Goal: Information Seeking & Learning: Learn about a topic

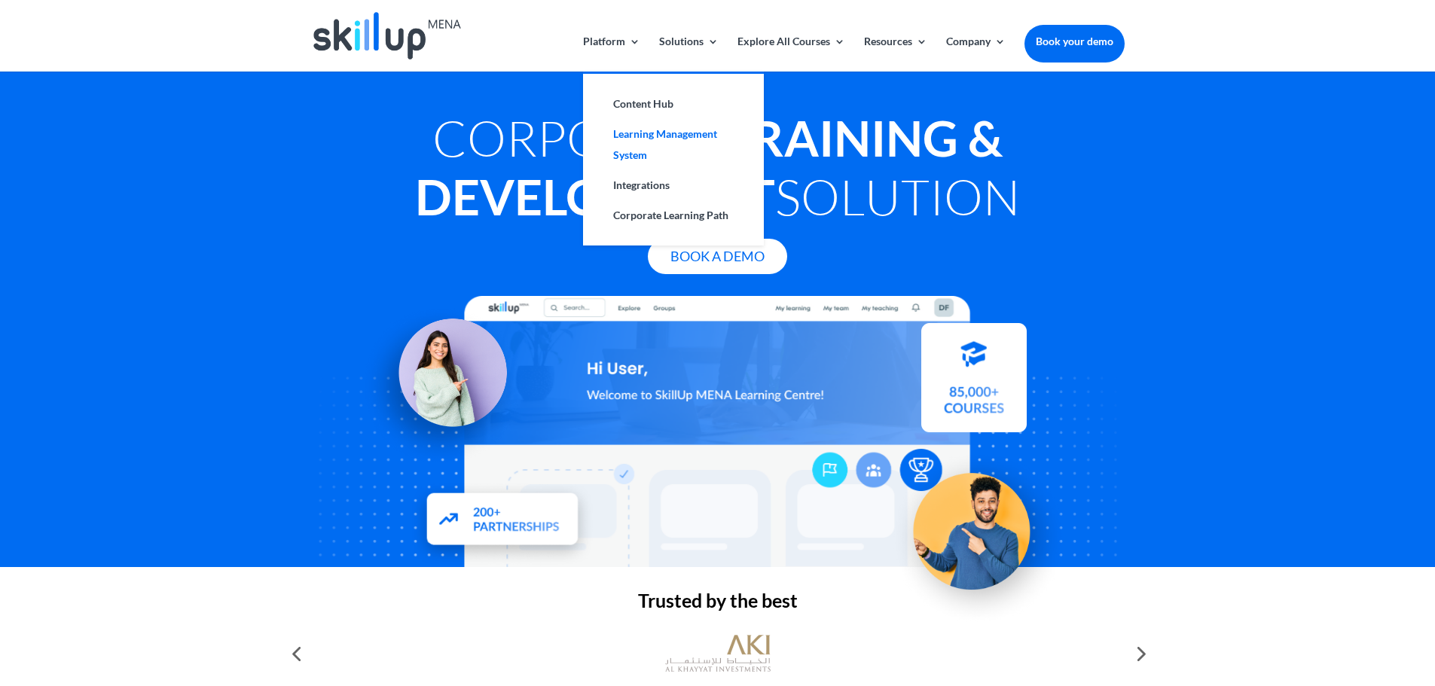
click at [651, 128] on link "Learning Management System" at bounding box center [673, 144] width 151 height 51
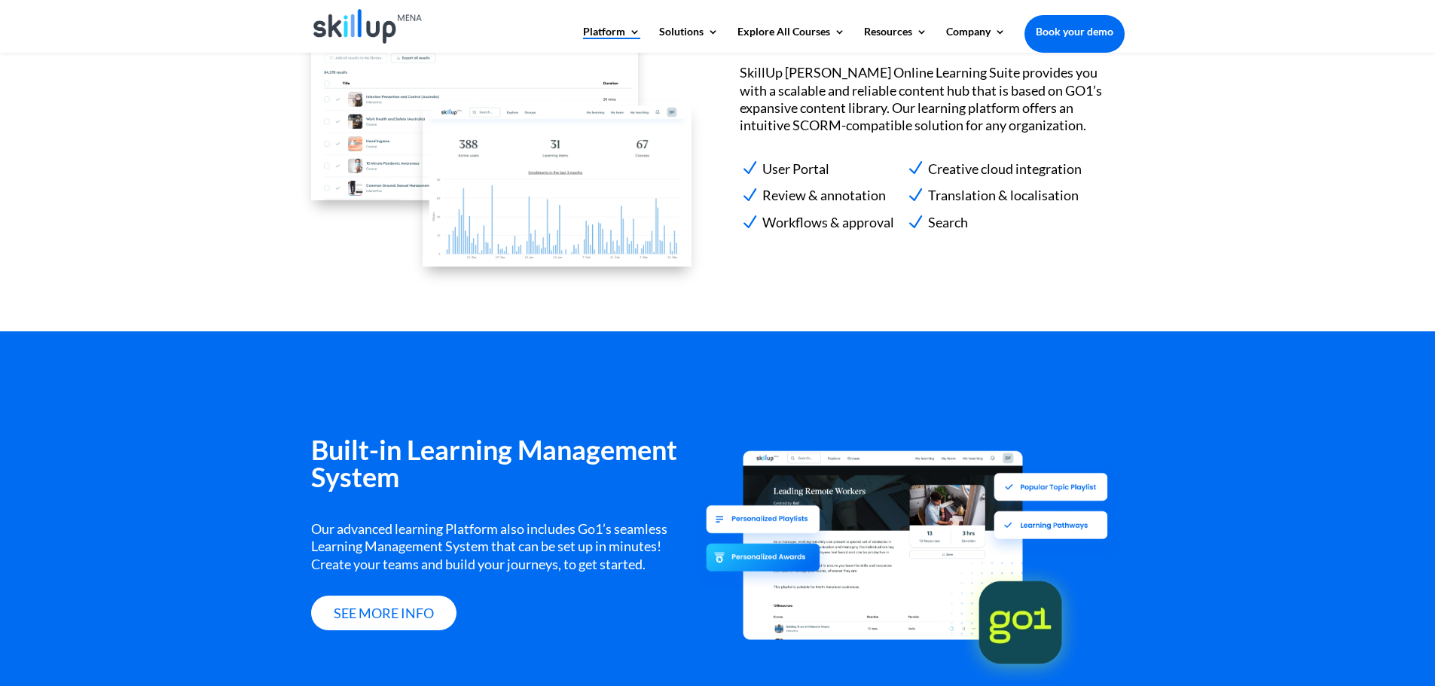
scroll to position [1565, 0]
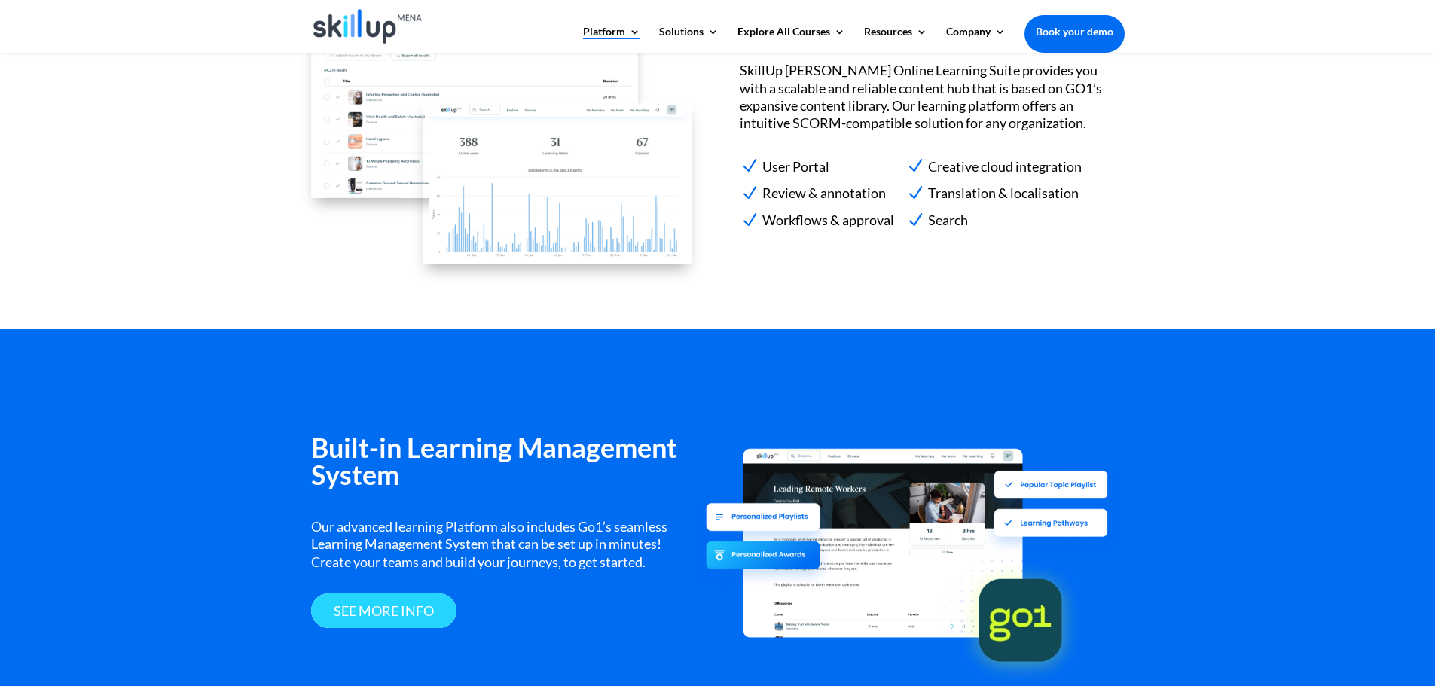
click at [391, 617] on link "see more info" at bounding box center [383, 611] width 145 height 35
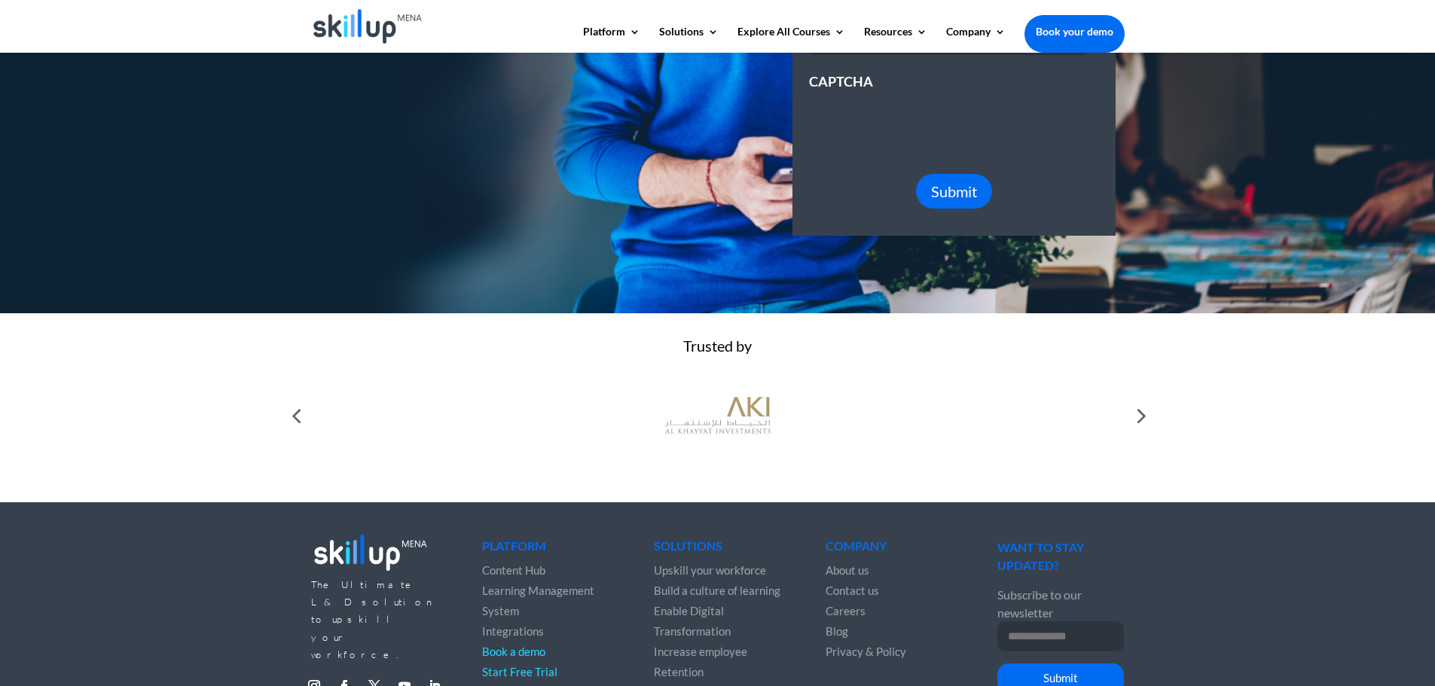
scroll to position [471, 0]
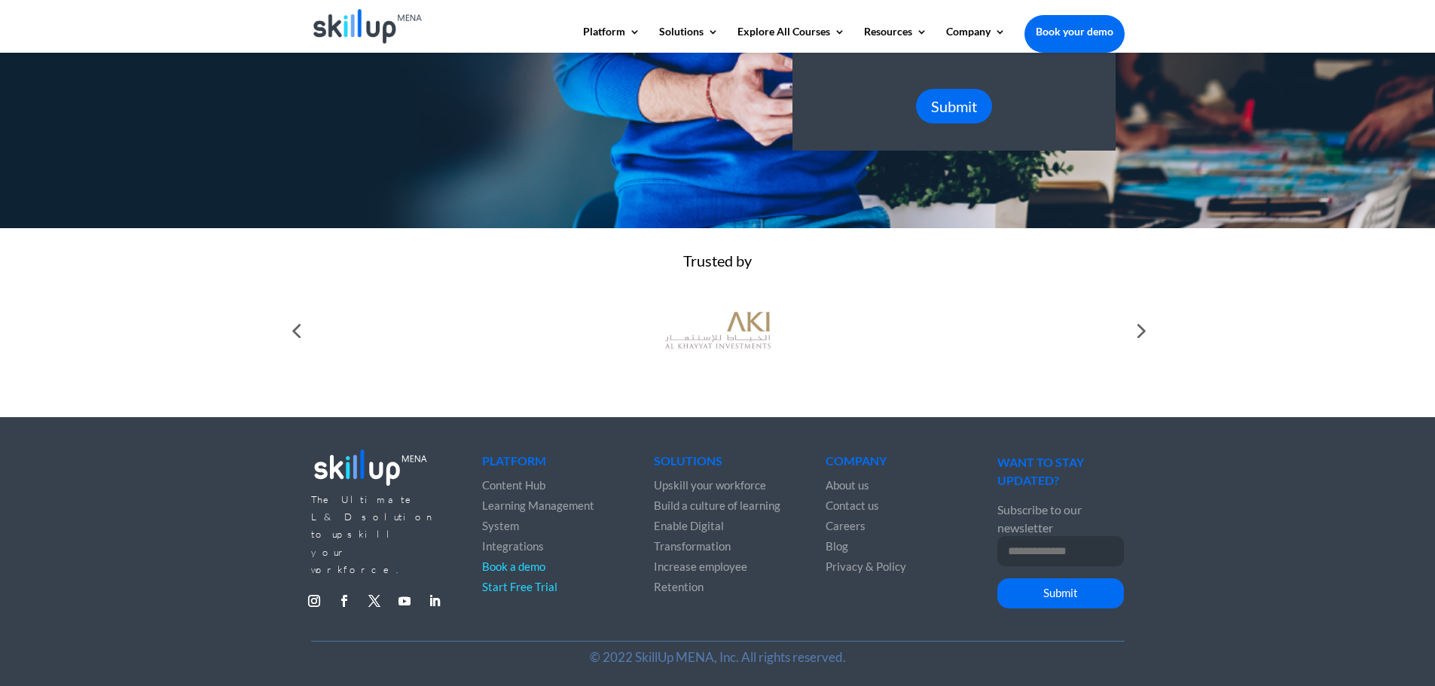
click at [1140, 331] on div at bounding box center [1140, 331] width 30 height 30
click at [1140, 332] on div at bounding box center [1140, 331] width 30 height 30
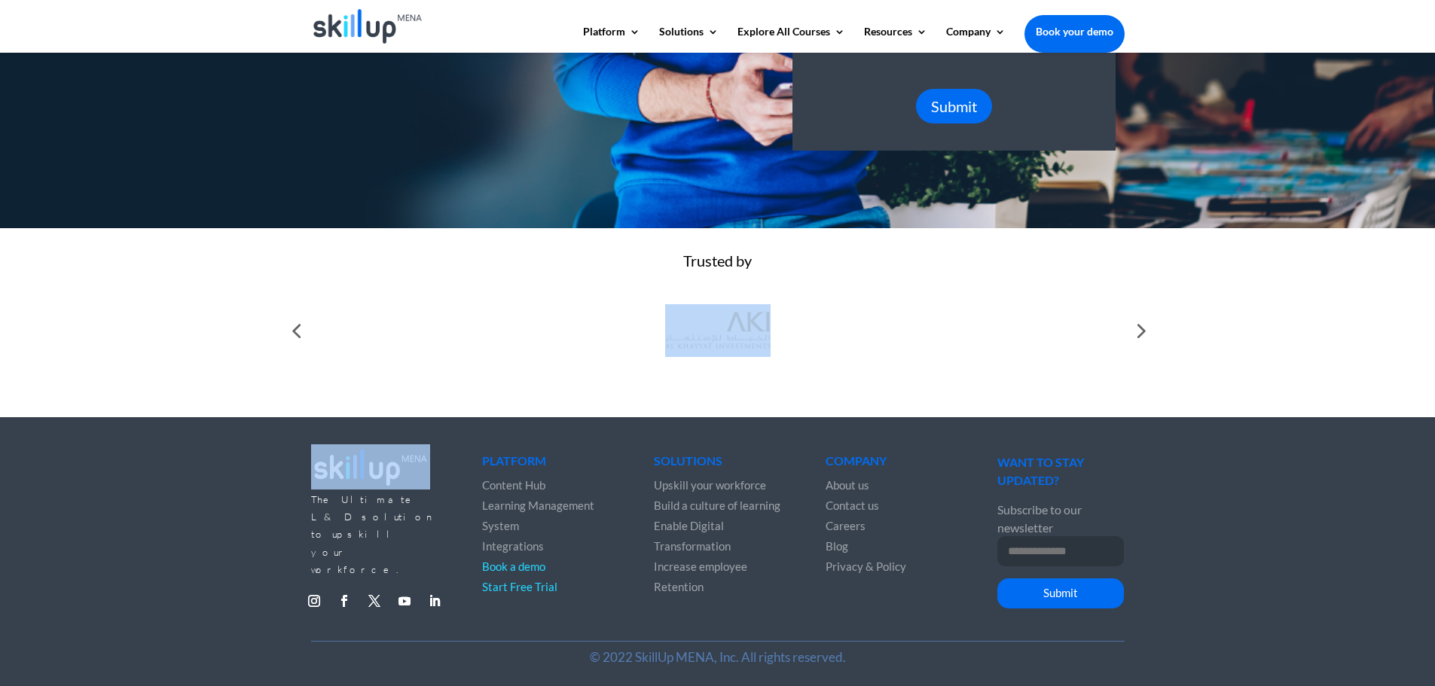
click at [1142, 332] on div at bounding box center [1140, 331] width 30 height 30
click at [297, 329] on div at bounding box center [296, 331] width 30 height 30
click at [295, 328] on div at bounding box center [296, 331] width 30 height 30
click at [294, 328] on div at bounding box center [296, 331] width 30 height 30
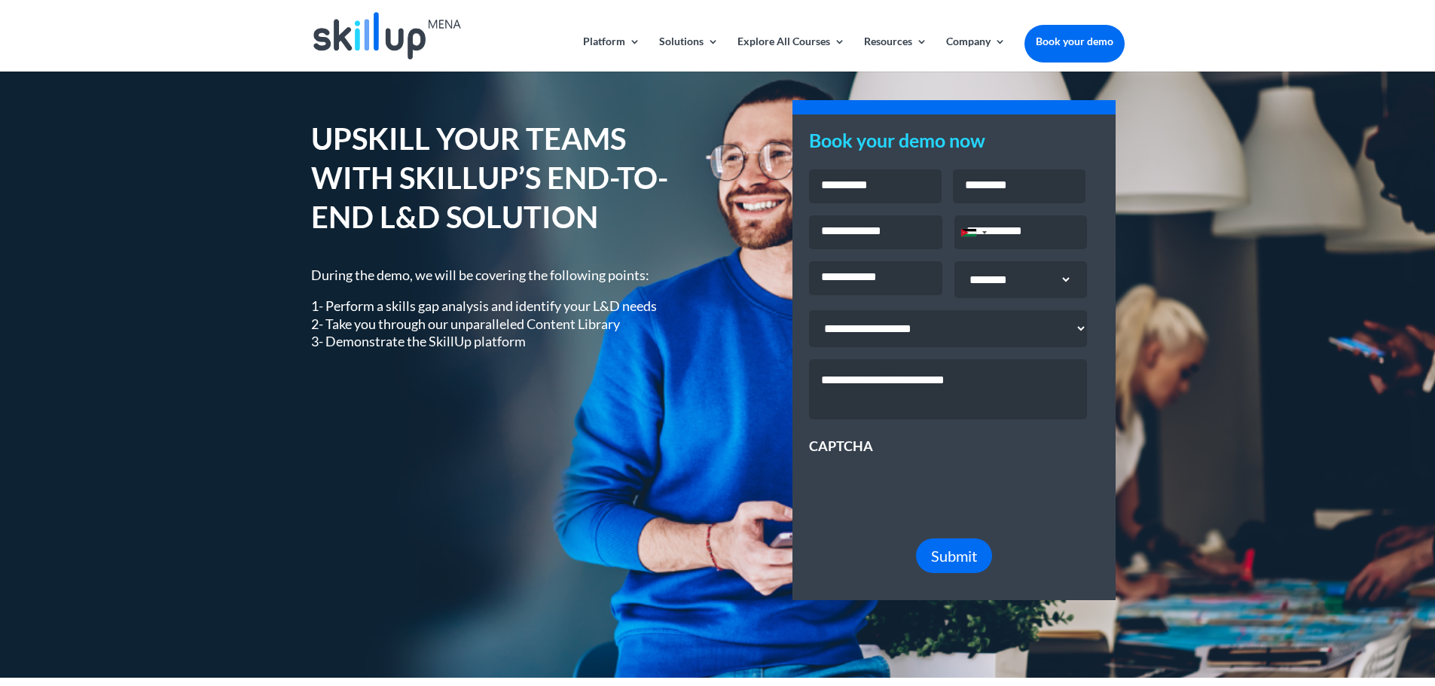
scroll to position [0, 0]
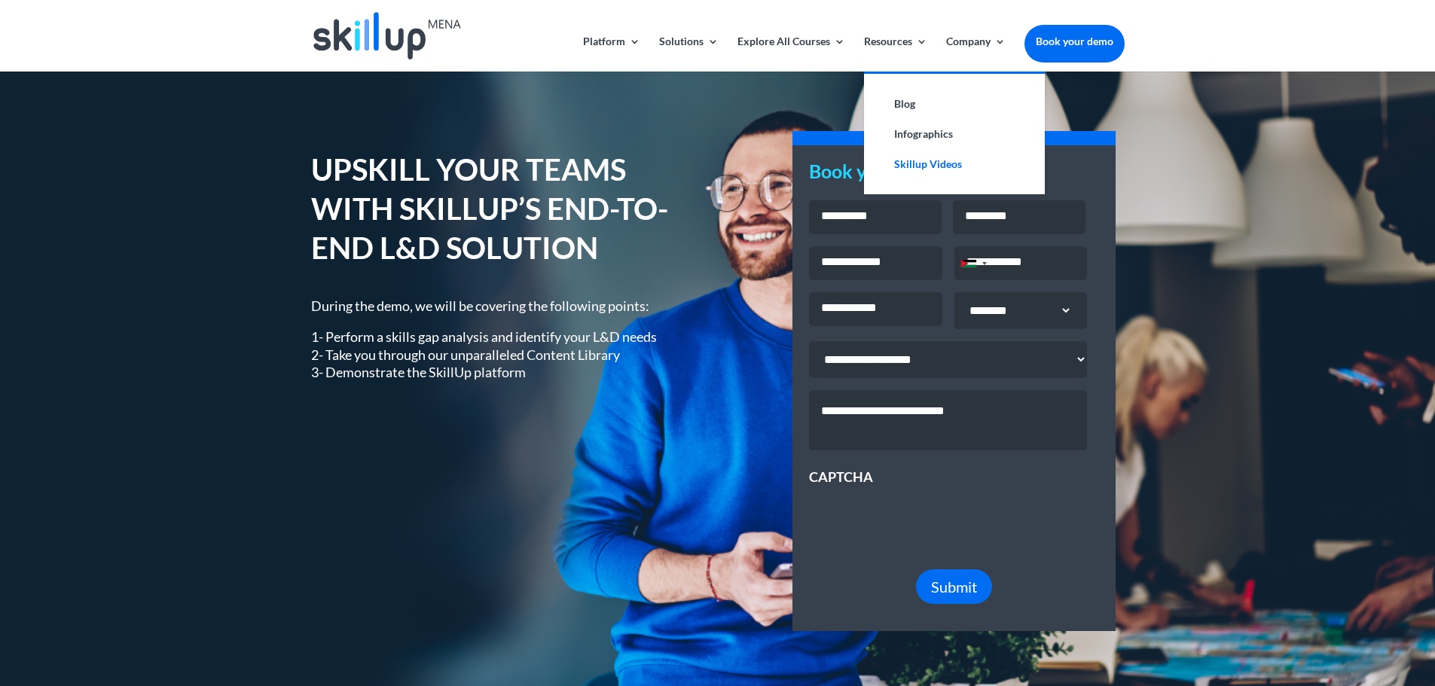
click at [916, 158] on link "Skillup Videos" at bounding box center [954, 164] width 151 height 30
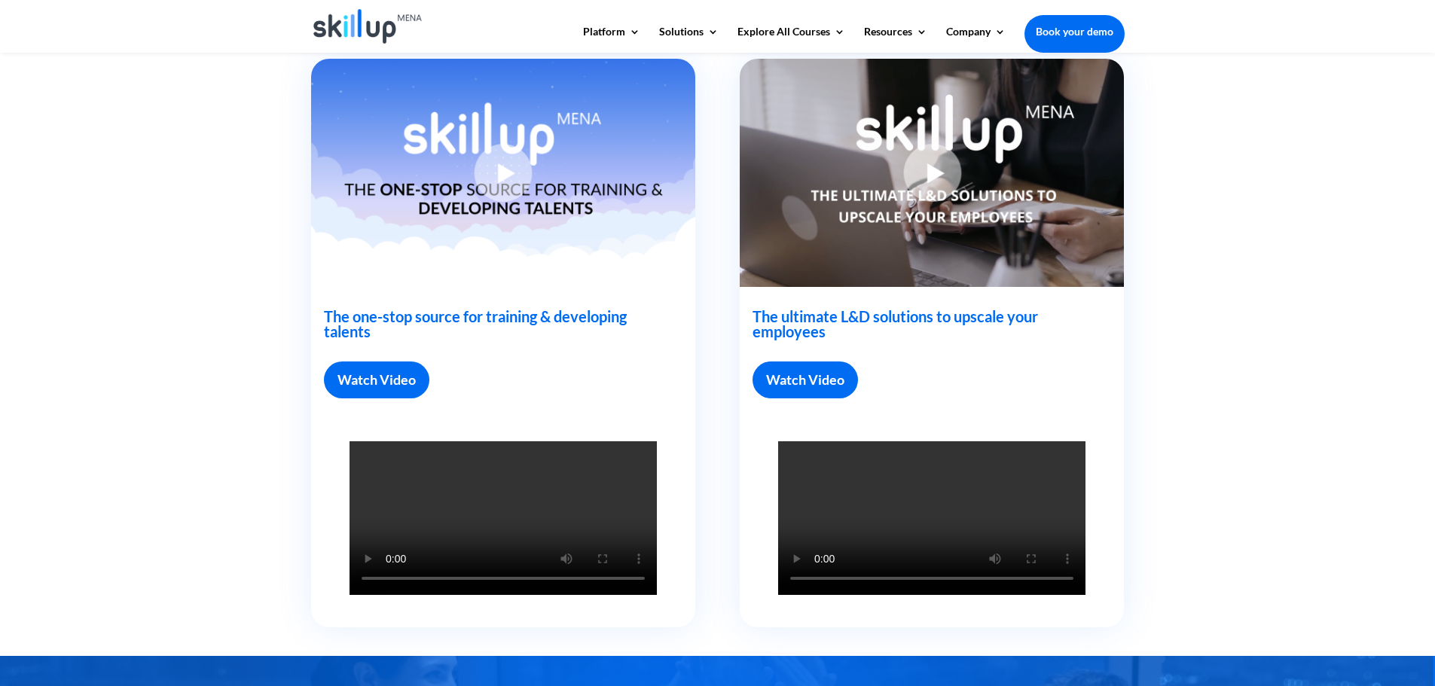
scroll to position [452, 0]
click at [359, 380] on link "Watch Video" at bounding box center [376, 380] width 105 height 37
click at [359, 379] on link "Watch Video" at bounding box center [376, 380] width 105 height 37
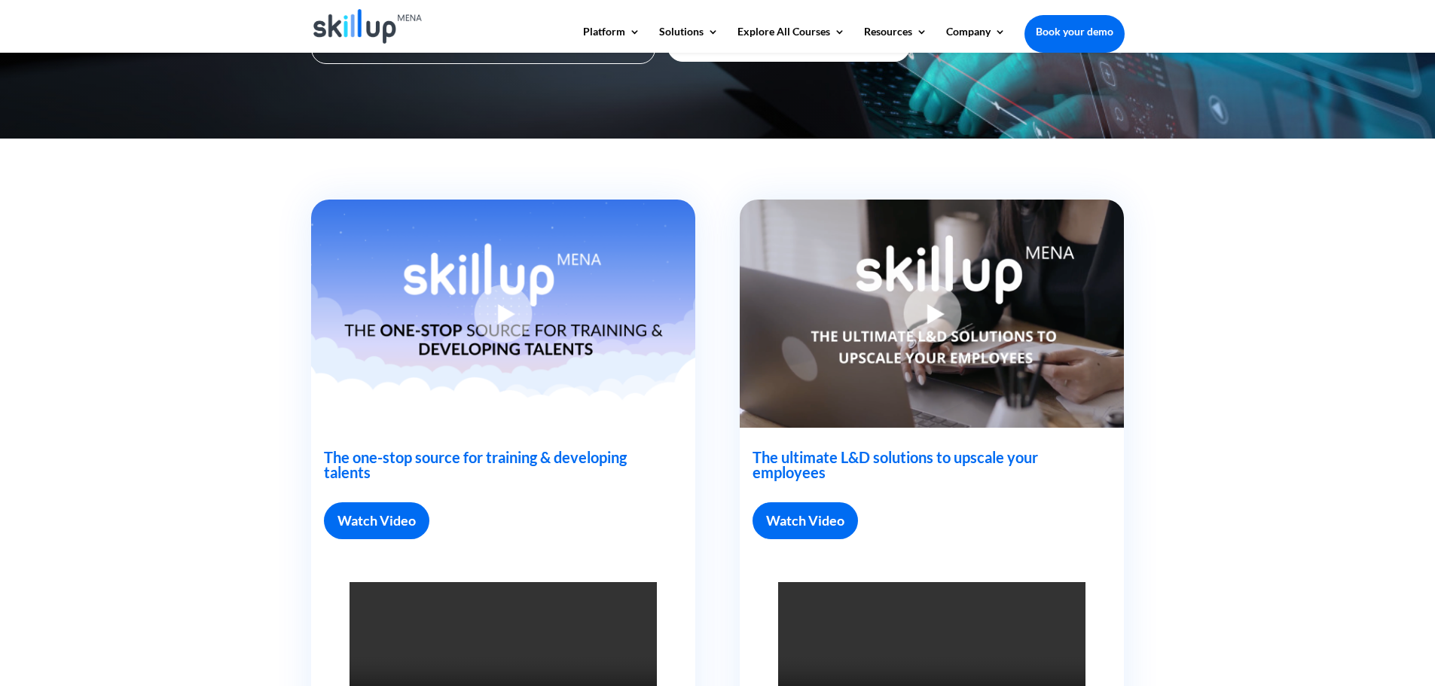
scroll to position [301, 0]
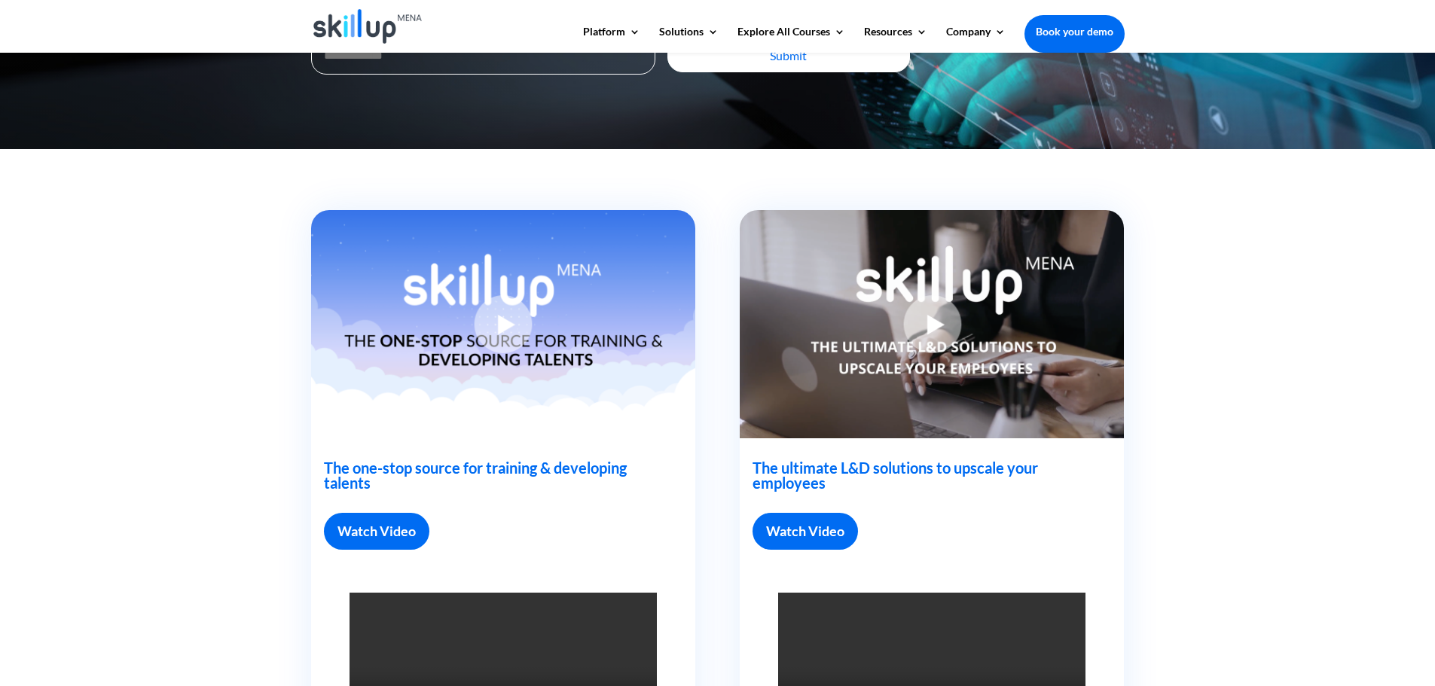
click at [940, 332] on img at bounding box center [932, 324] width 384 height 228
drag, startPoint x: 500, startPoint y: 327, endPoint x: 469, endPoint y: 357, distance: 42.6
click at [499, 329] on img at bounding box center [503, 324] width 384 height 228
click at [387, 530] on link "Watch Video" at bounding box center [376, 531] width 105 height 37
click at [411, 466] on h2 "The one-stop source for training & developing talents" at bounding box center [494, 479] width 341 height 38
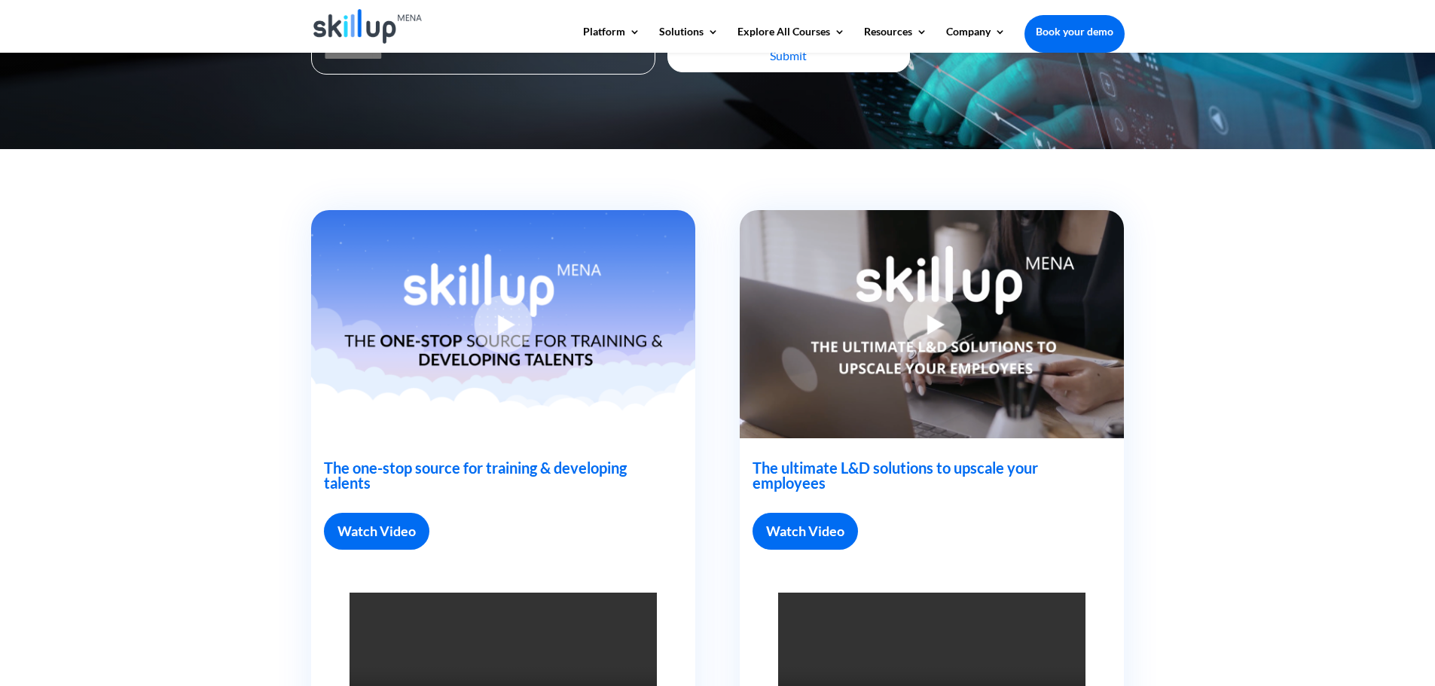
click at [389, 529] on link "Watch Video" at bounding box center [376, 531] width 105 height 37
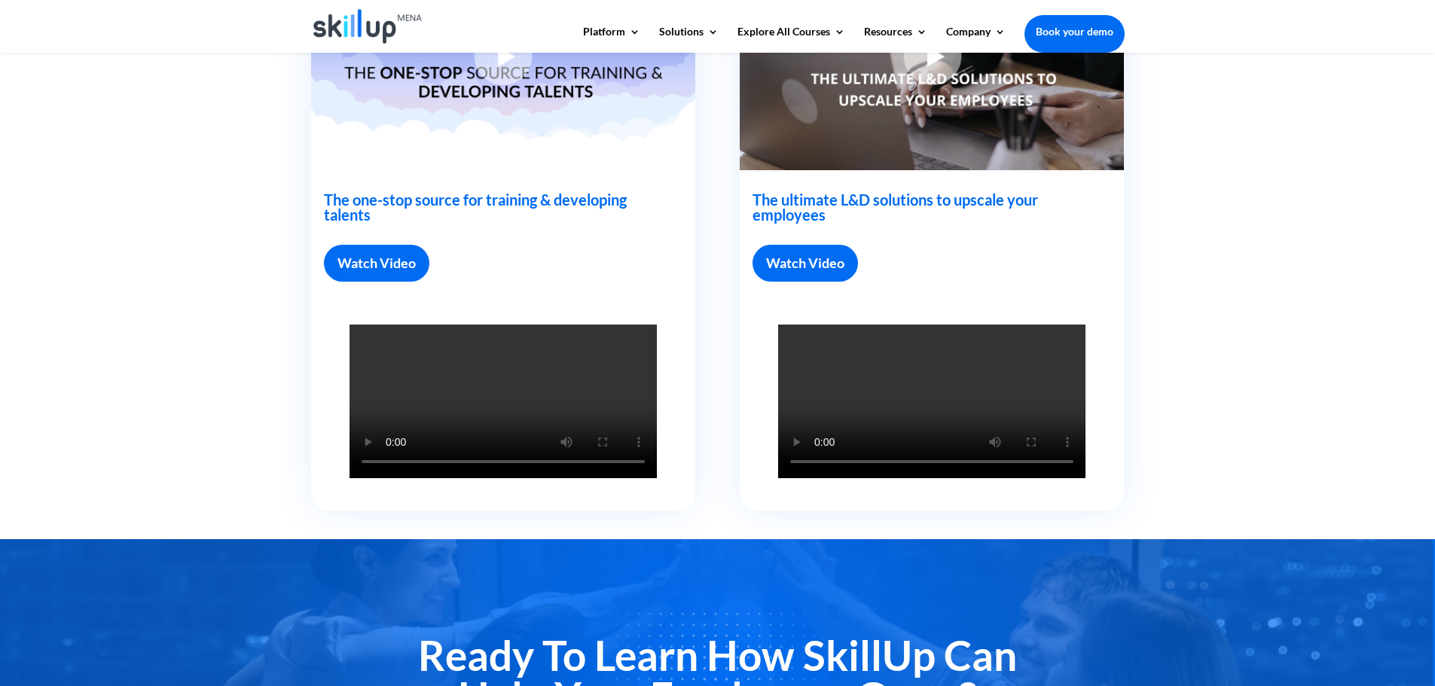
scroll to position [678, 0]
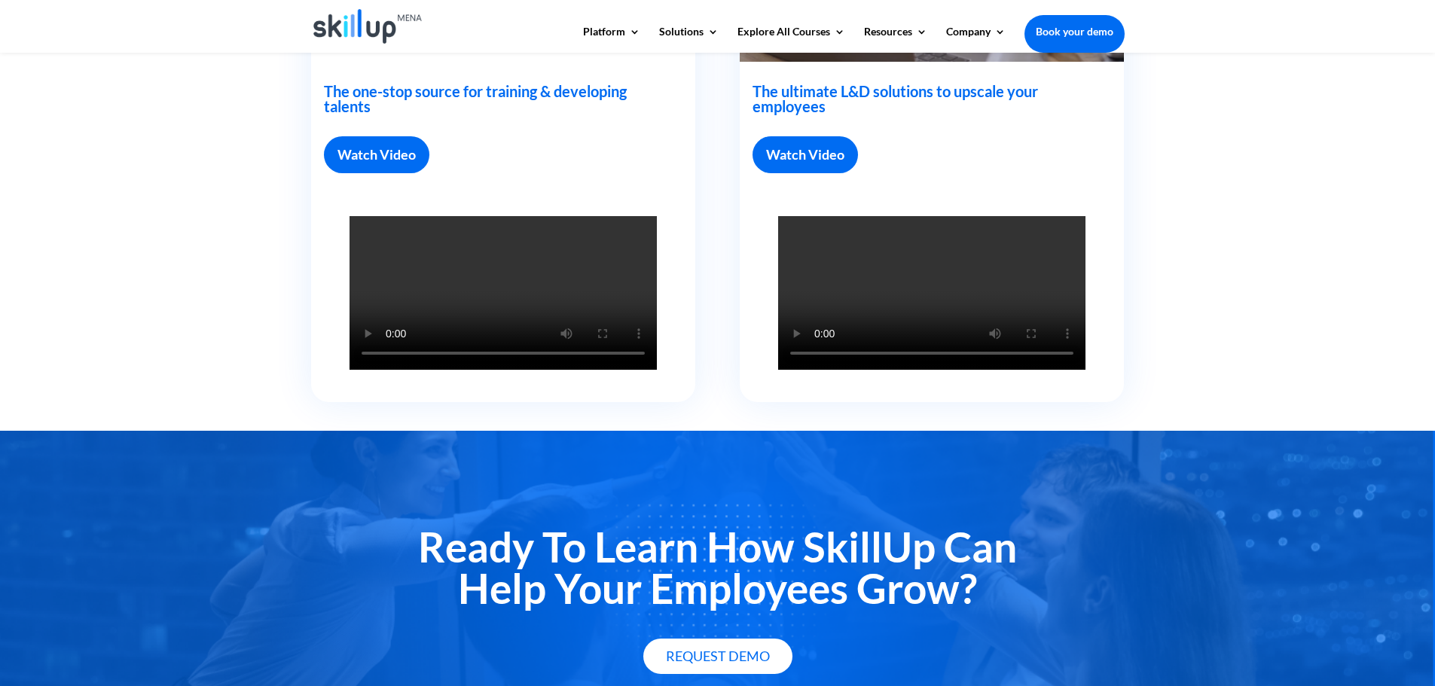
click at [814, 142] on link "Watch Video" at bounding box center [805, 154] width 105 height 37
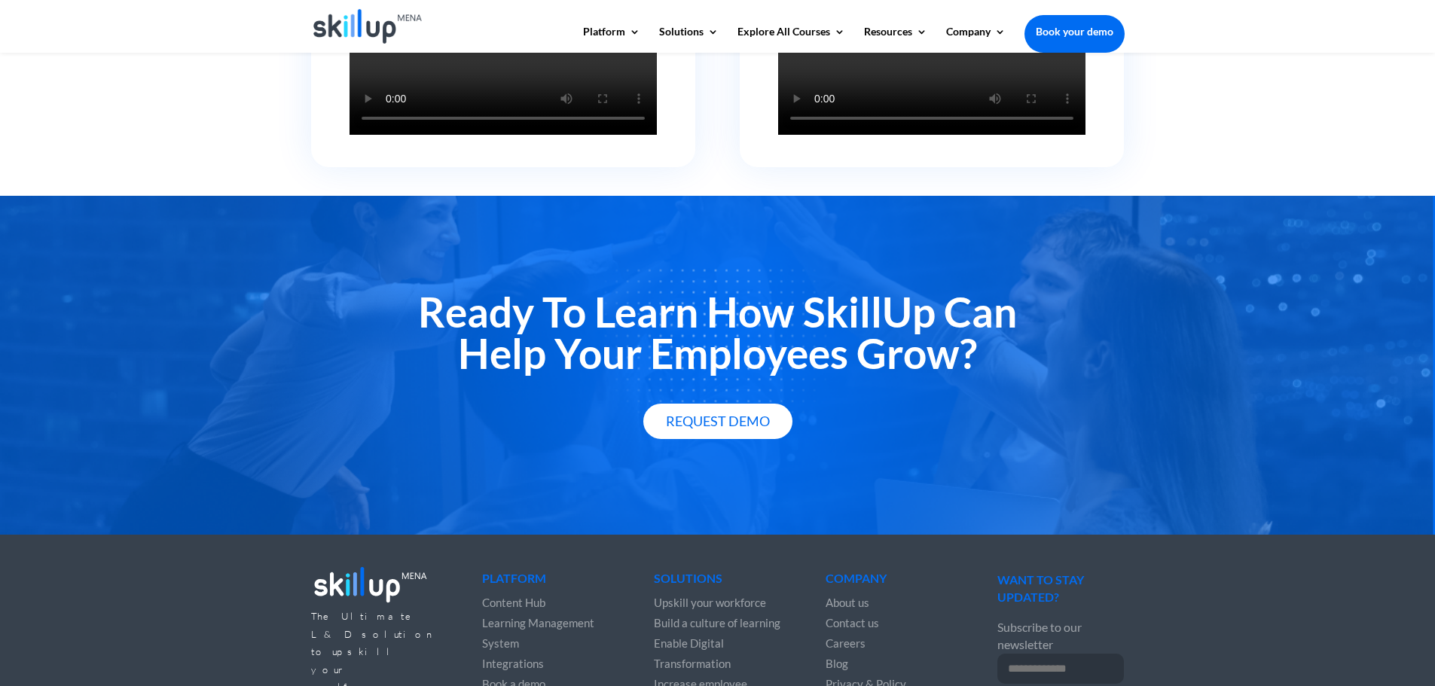
scroll to position [991, 0]
